Goal: Transaction & Acquisition: Subscribe to service/newsletter

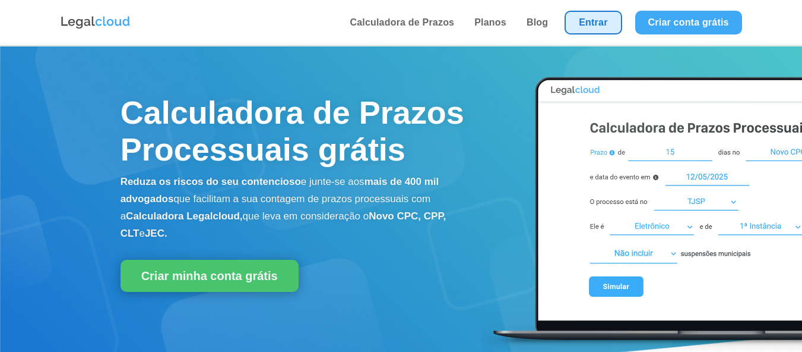
click at [595, 22] on link "Entrar" at bounding box center [593, 23] width 57 height 24
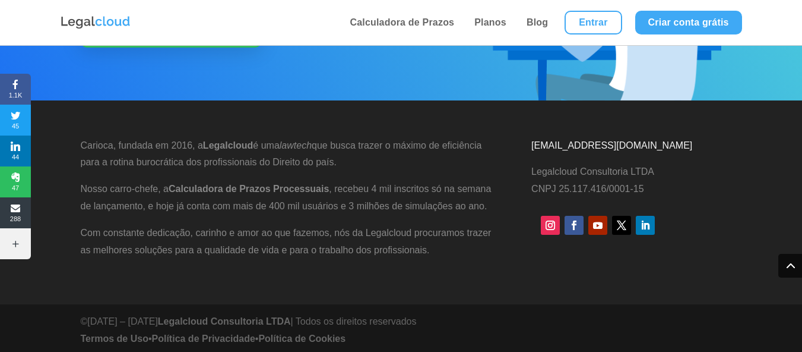
scroll to position [3110, 0]
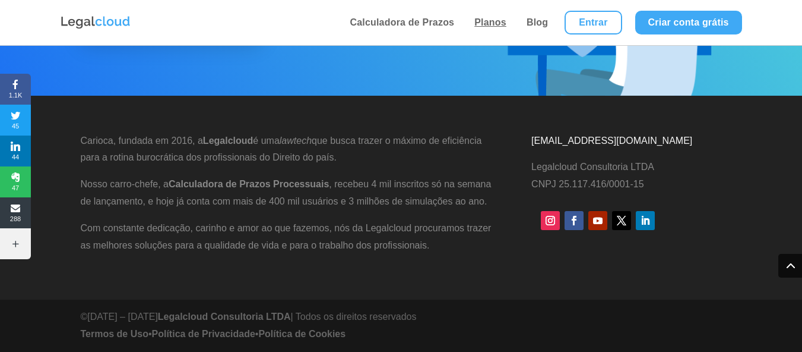
click at [490, 18] on link "Planos" at bounding box center [490, 22] width 39 height 45
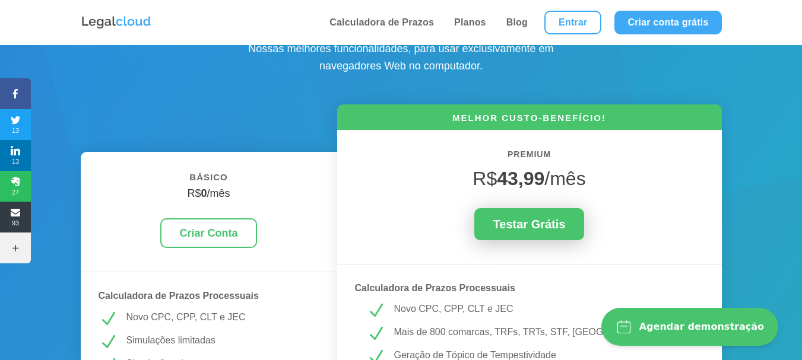
scroll to position [119, 0]
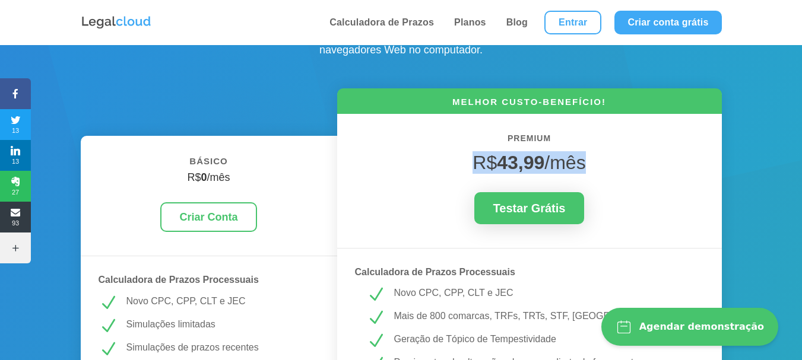
drag, startPoint x: 589, startPoint y: 162, endPoint x: 473, endPoint y: 163, distance: 116.4
click at [473, 163] on h4 "R$ 43,99 /mês" at bounding box center [529, 165] width 349 height 29
copy span "R$ 43,99 /mês"
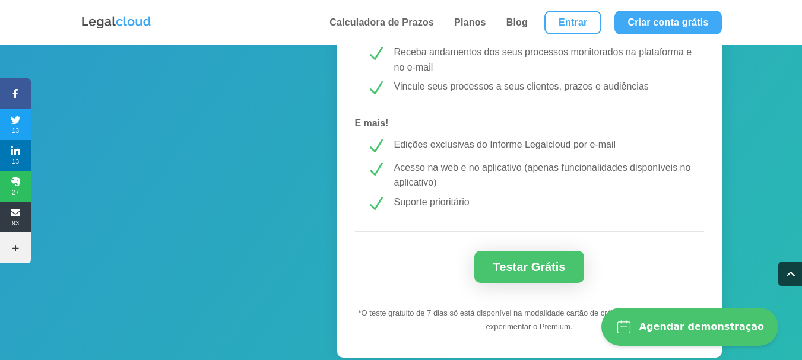
scroll to position [1188, 0]
